Goal: Transaction & Acquisition: Register for event/course

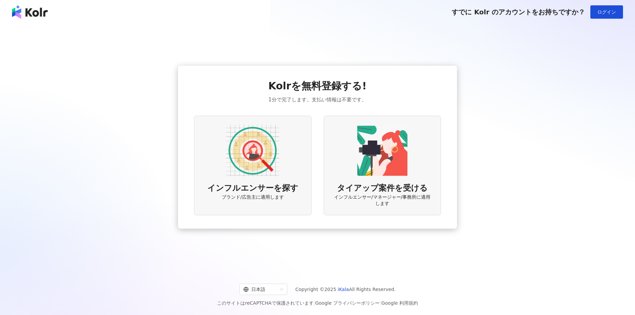
click at [352, 166] on div "タイアップ案件を受ける インフルエンサー/マネージャー/事務所に適用します" at bounding box center [382, 166] width 117 height 100
click at [35, 12] on img at bounding box center [30, 11] width 36 height 13
click at [38, 16] on img at bounding box center [30, 11] width 36 height 13
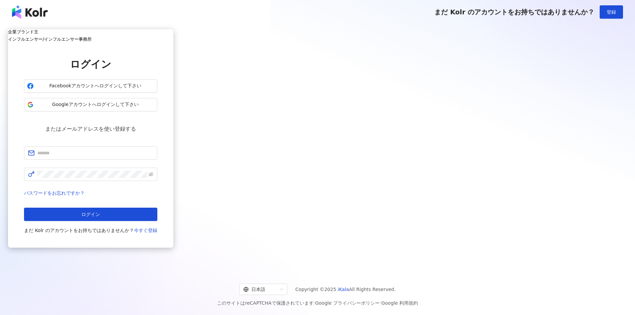
click at [35, 7] on img at bounding box center [30, 11] width 36 height 13
